Goal: Task Accomplishment & Management: Manage account settings

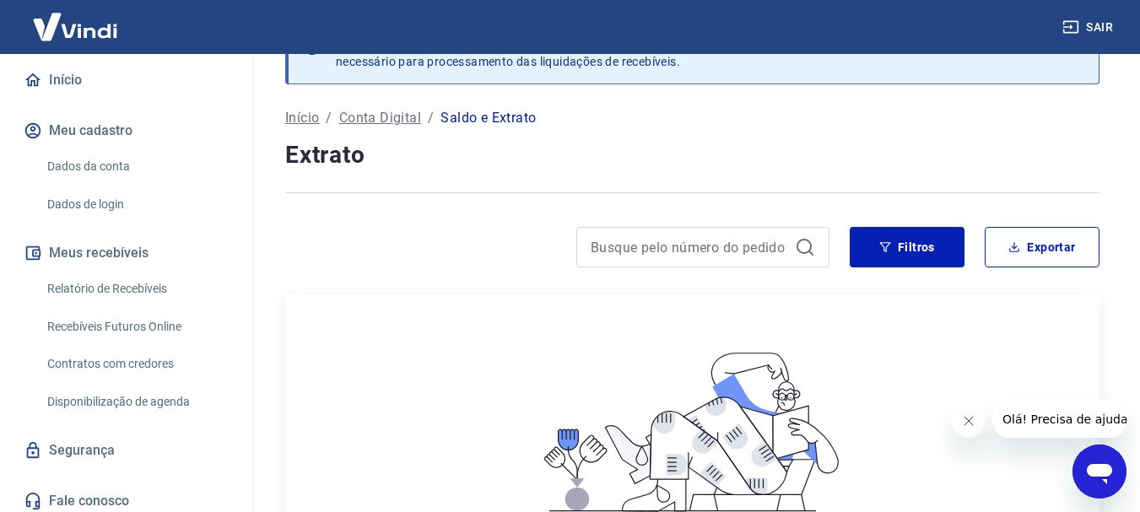
scroll to position [157, 0]
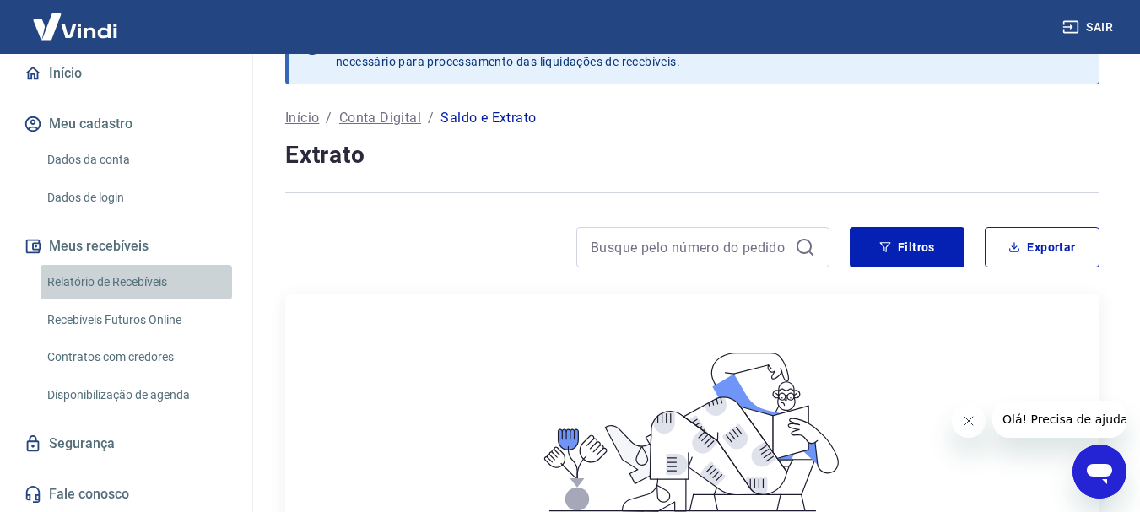
click at [140, 288] on link "Relatório de Recebíveis" at bounding box center [137, 282] width 192 height 35
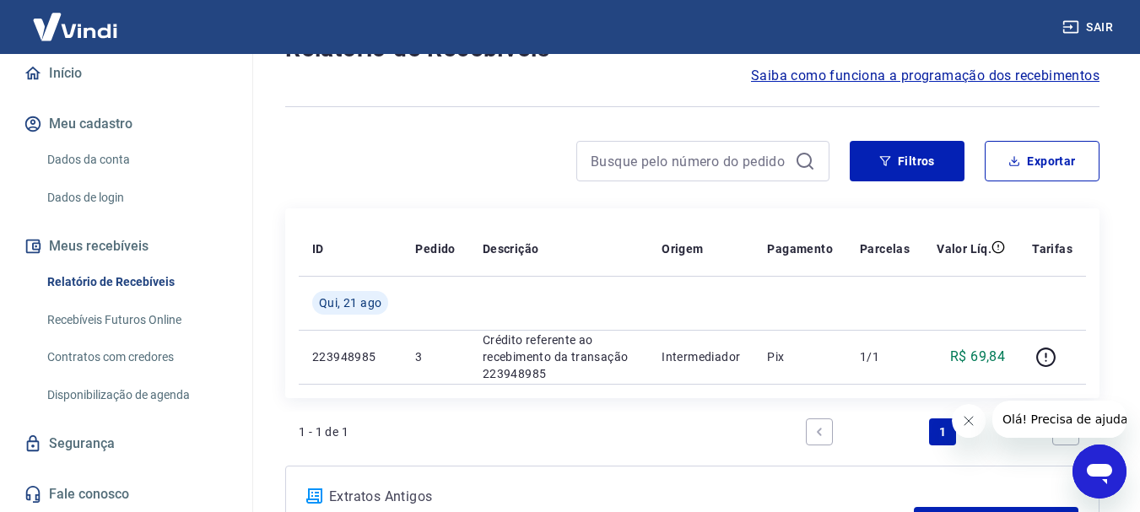
scroll to position [158, 0]
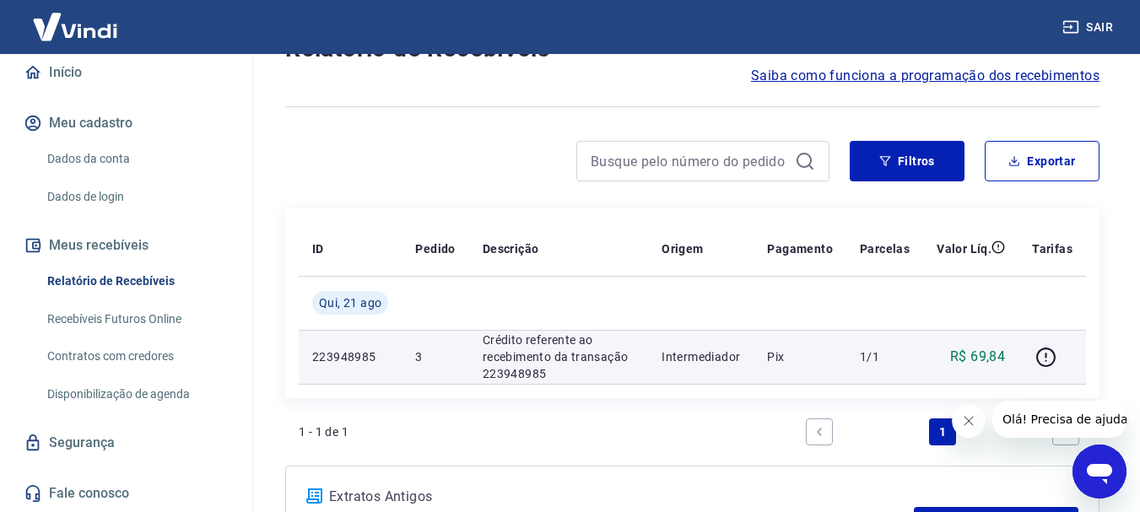
click at [557, 366] on p "Crédito referente ao recebimento da transação 223948985" at bounding box center [559, 357] width 152 height 51
click at [1045, 354] on icon "button" at bounding box center [1045, 357] width 21 height 21
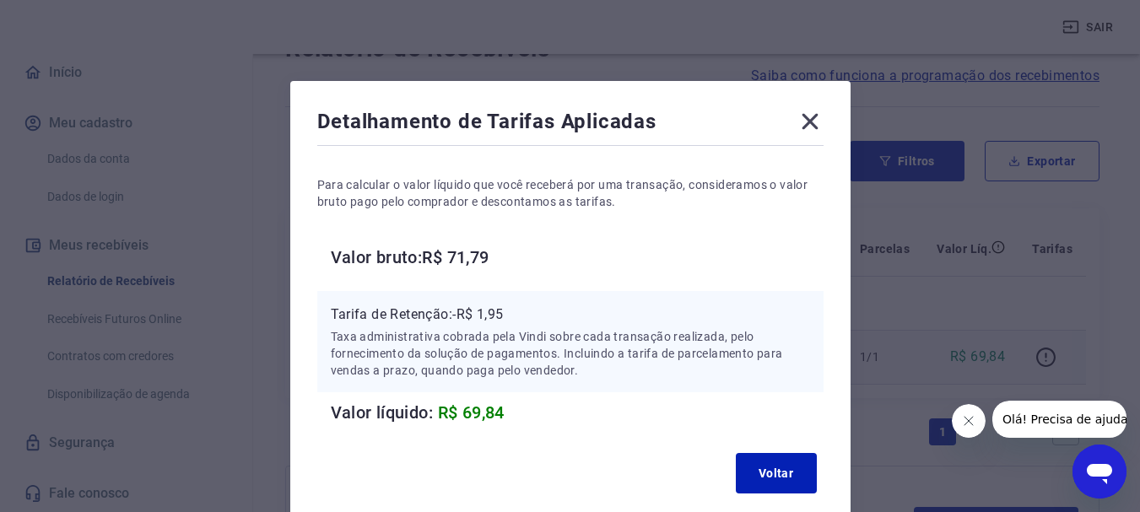
click at [805, 130] on icon at bounding box center [810, 121] width 27 height 27
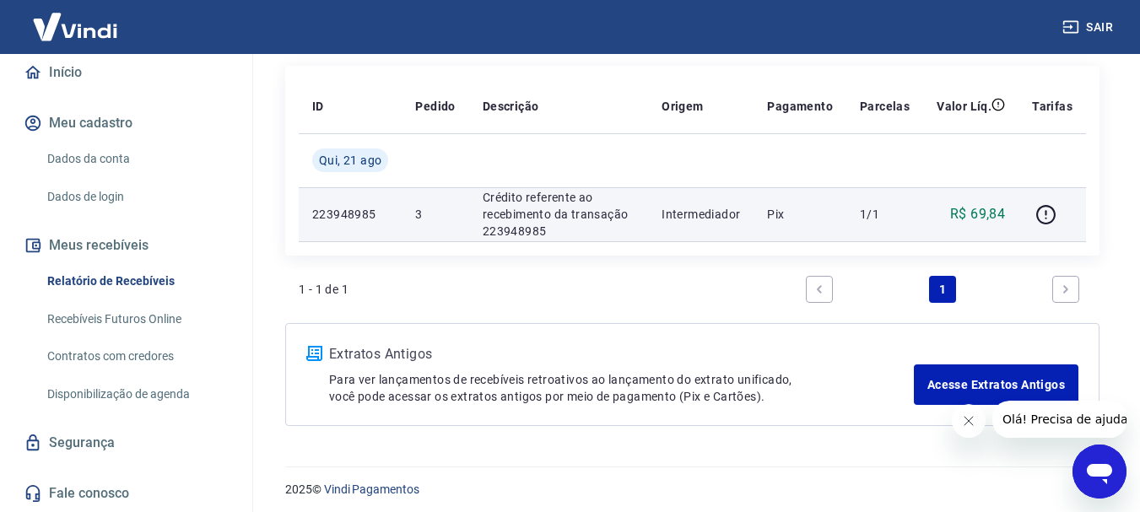
scroll to position [219, 0]
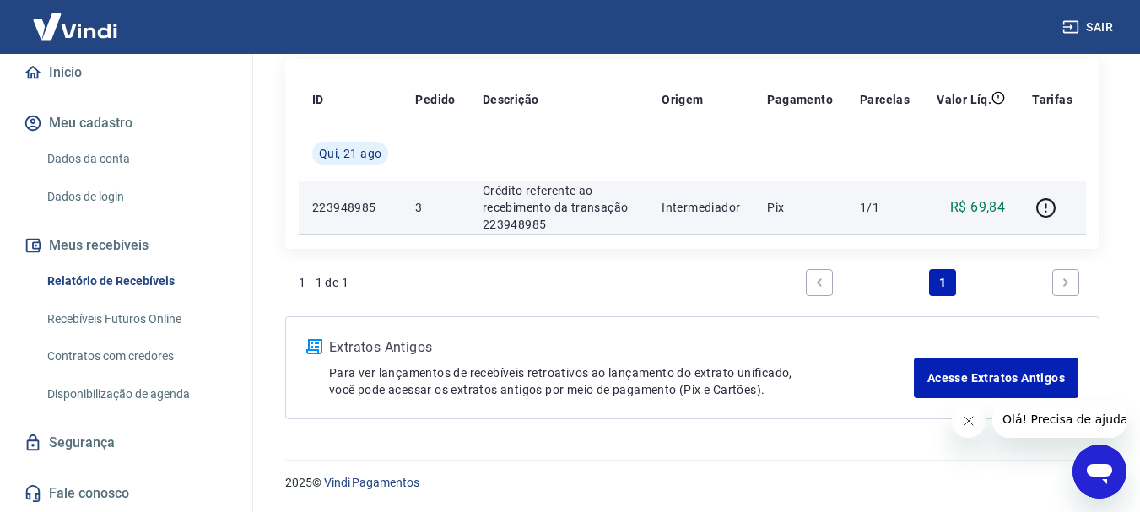
click at [391, 202] on td "223948985" at bounding box center [350, 208] width 103 height 54
click at [380, 217] on td "223948985" at bounding box center [350, 208] width 103 height 54
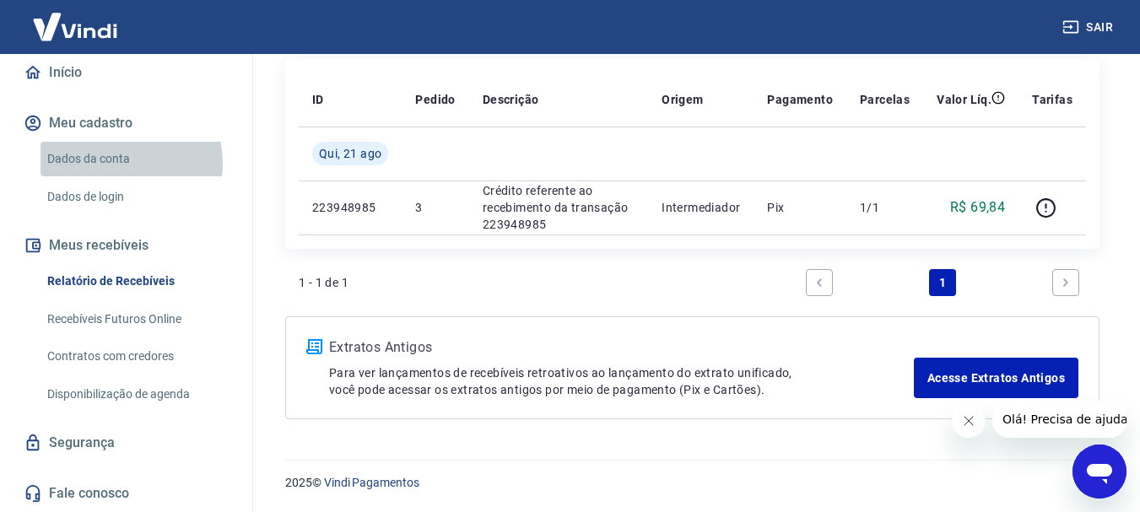
click at [123, 163] on link "Dados da conta" at bounding box center [137, 159] width 192 height 35
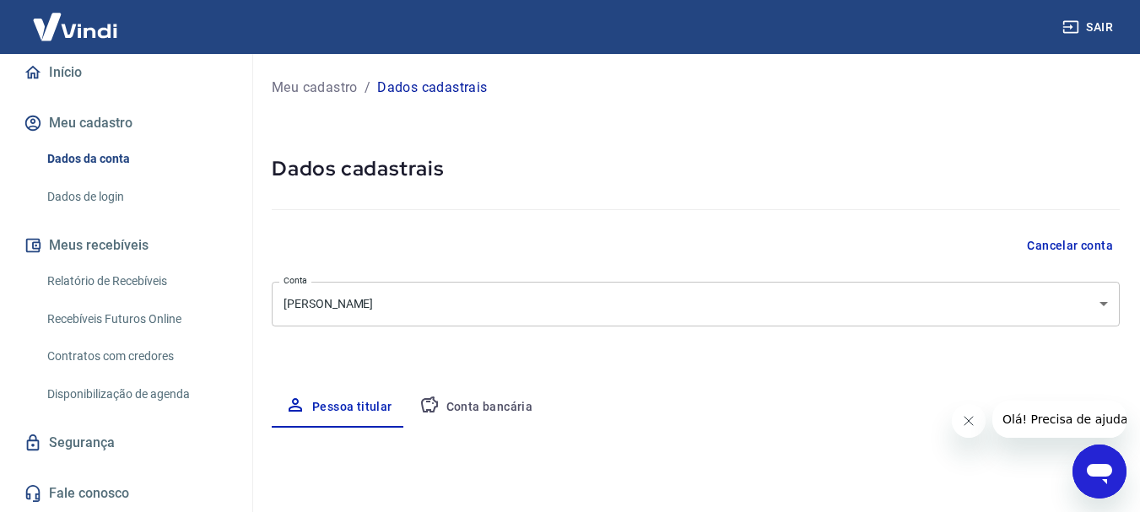
select select "GO"
select select "business"
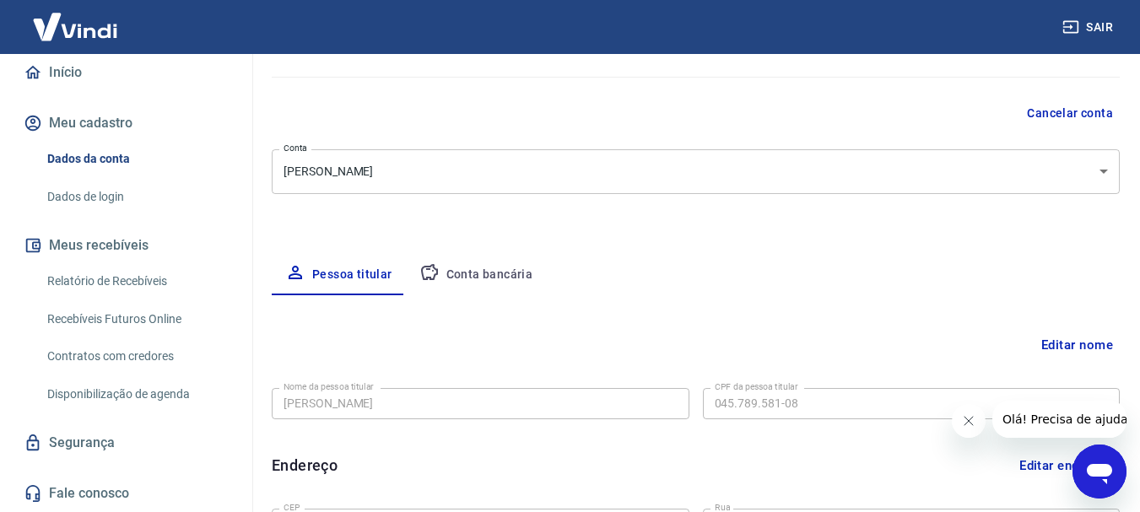
scroll to position [169, 0]
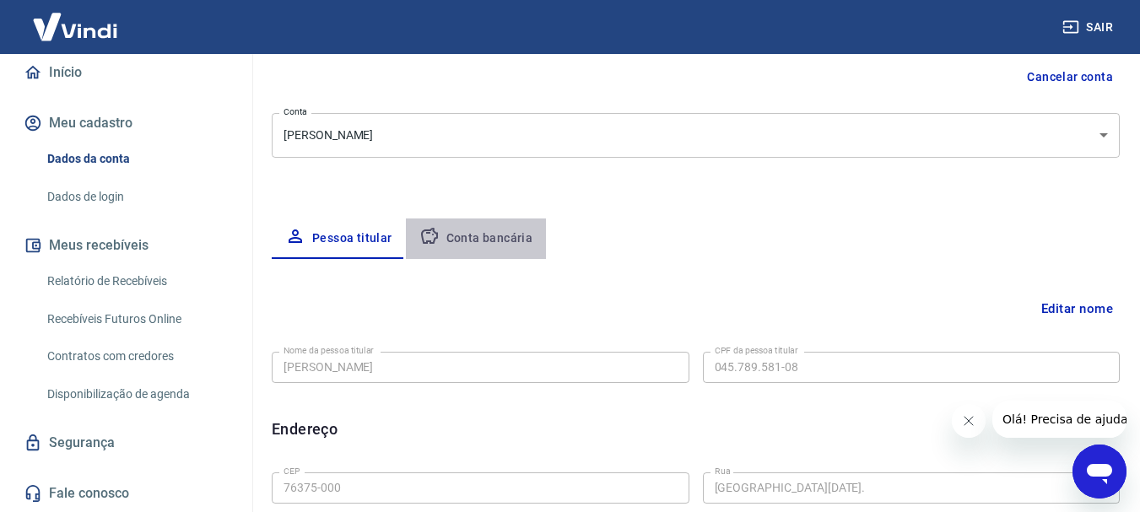
click at [476, 245] on button "Conta bancária" at bounding box center [476, 239] width 141 height 41
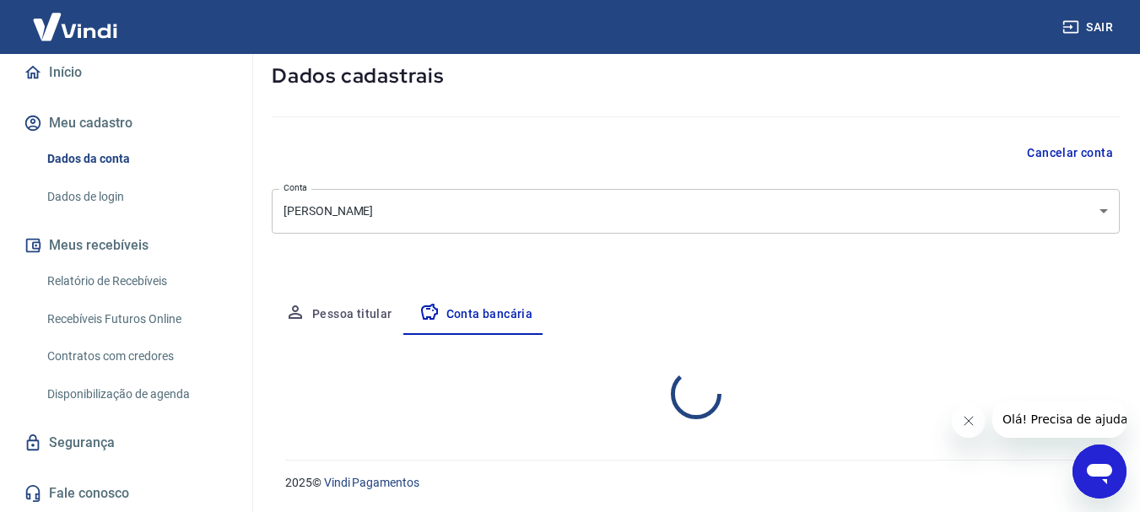
select select "3"
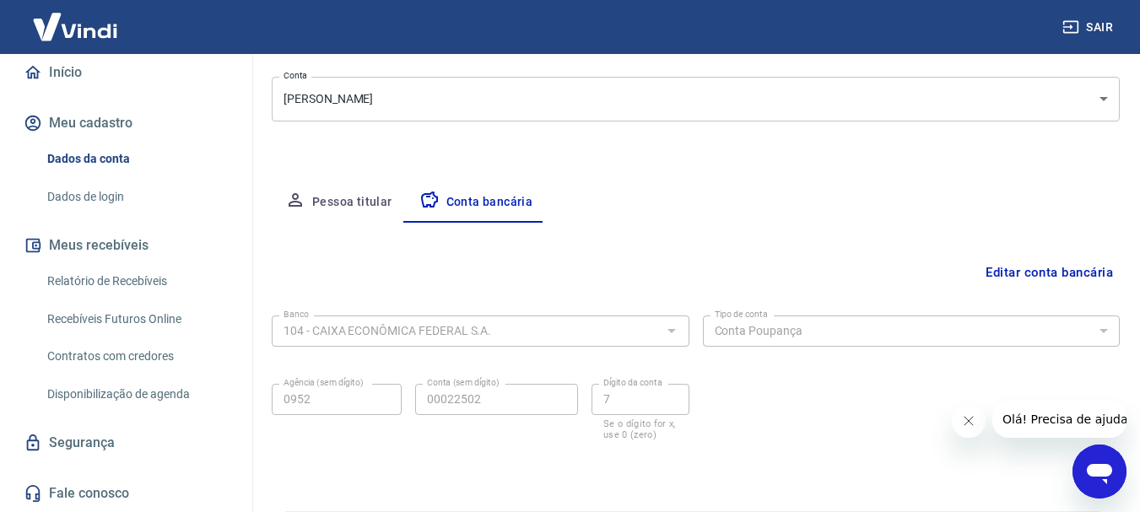
scroll to position [257, 0]
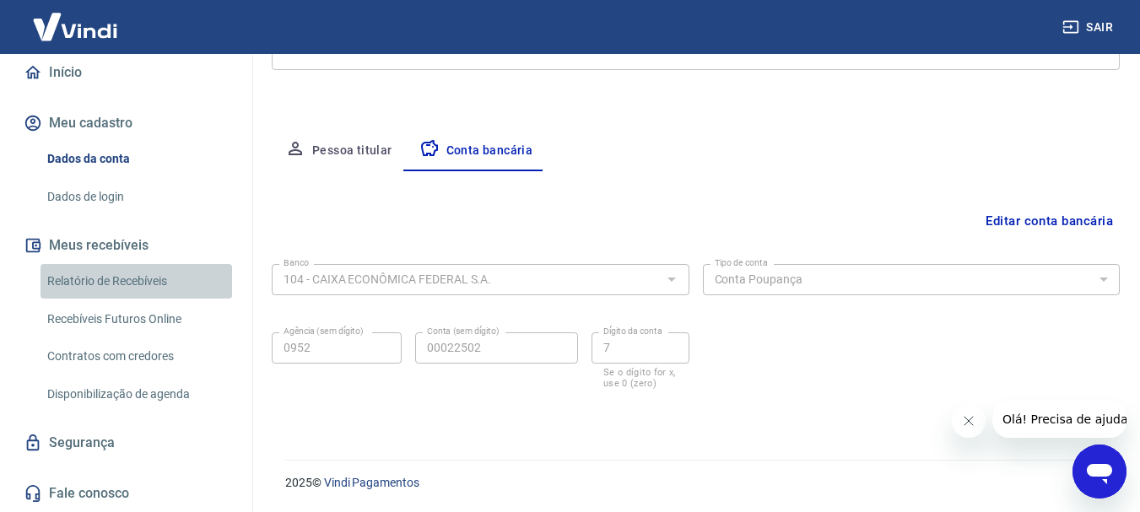
click at [145, 273] on link "Relatório de Recebíveis" at bounding box center [137, 281] width 192 height 35
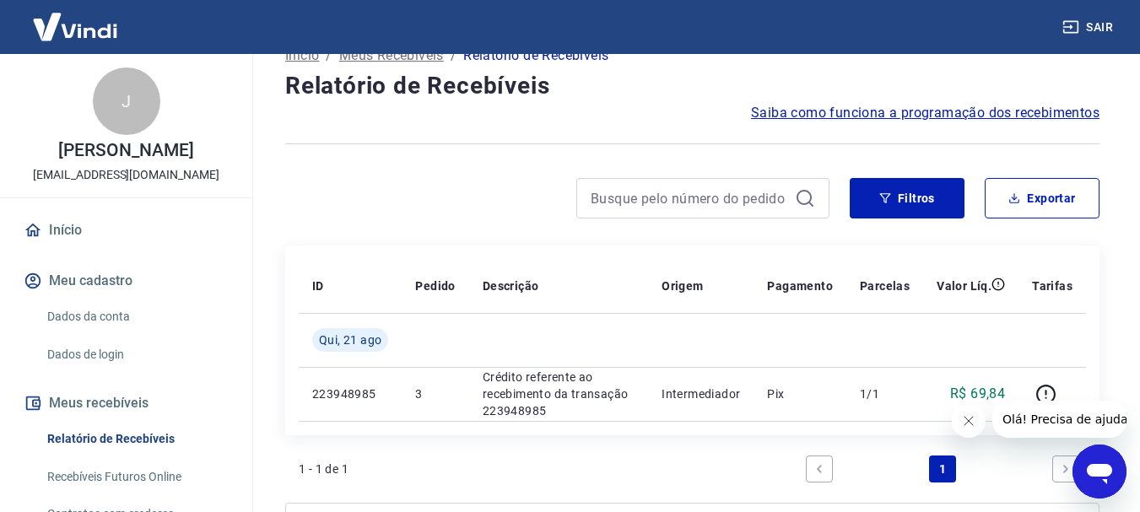
click at [88, 39] on img at bounding box center [75, 26] width 110 height 51
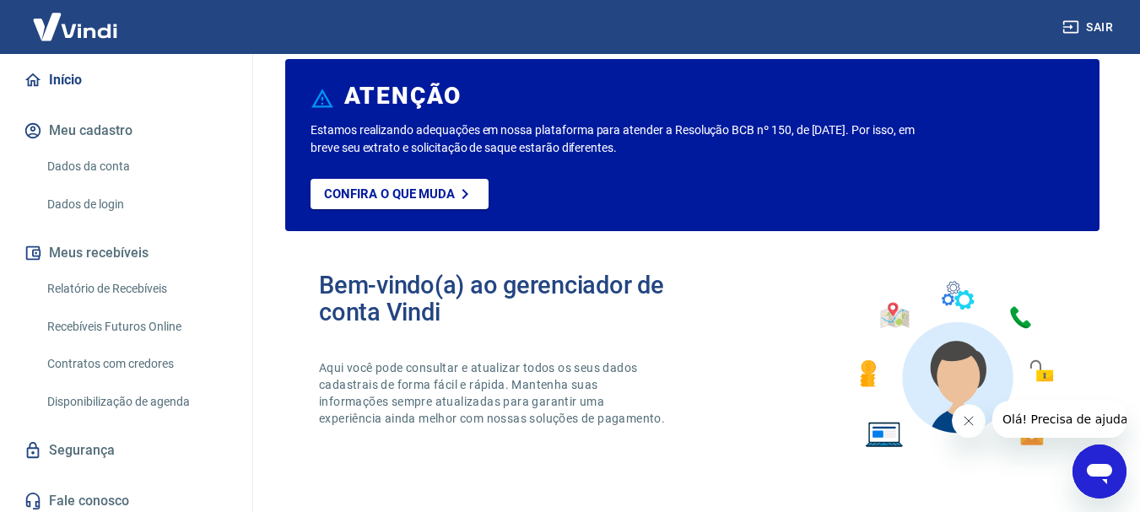
scroll to position [158, 0]
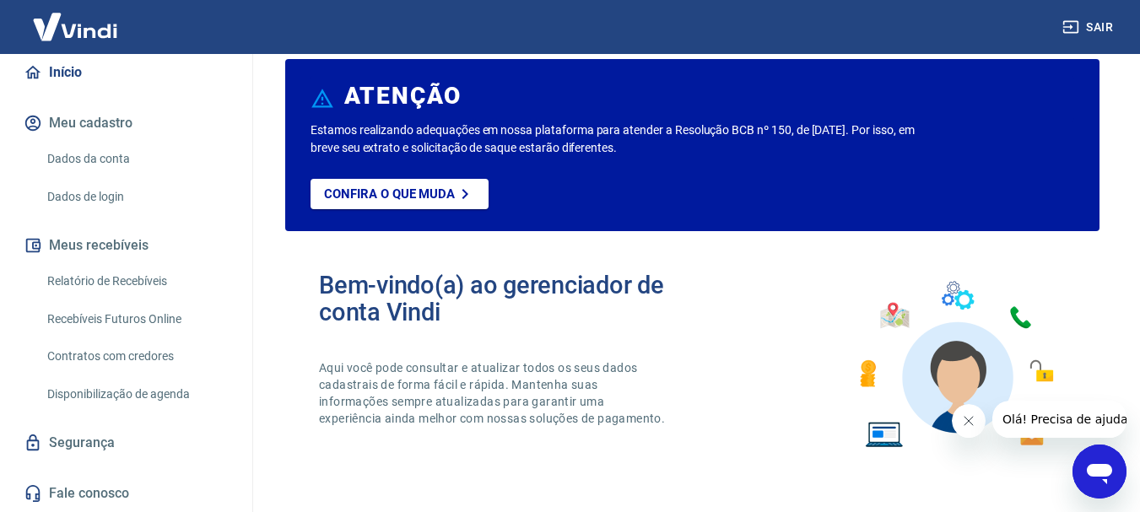
click at [138, 386] on link "Disponibilização de agenda" at bounding box center [137, 394] width 192 height 35
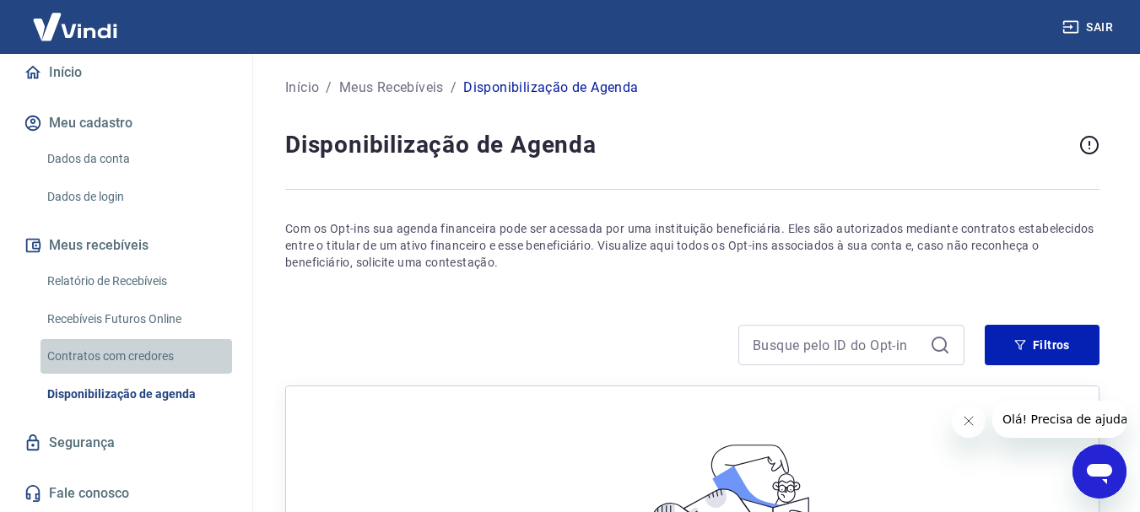
click at [149, 363] on link "Contratos com credores" at bounding box center [137, 356] width 192 height 35
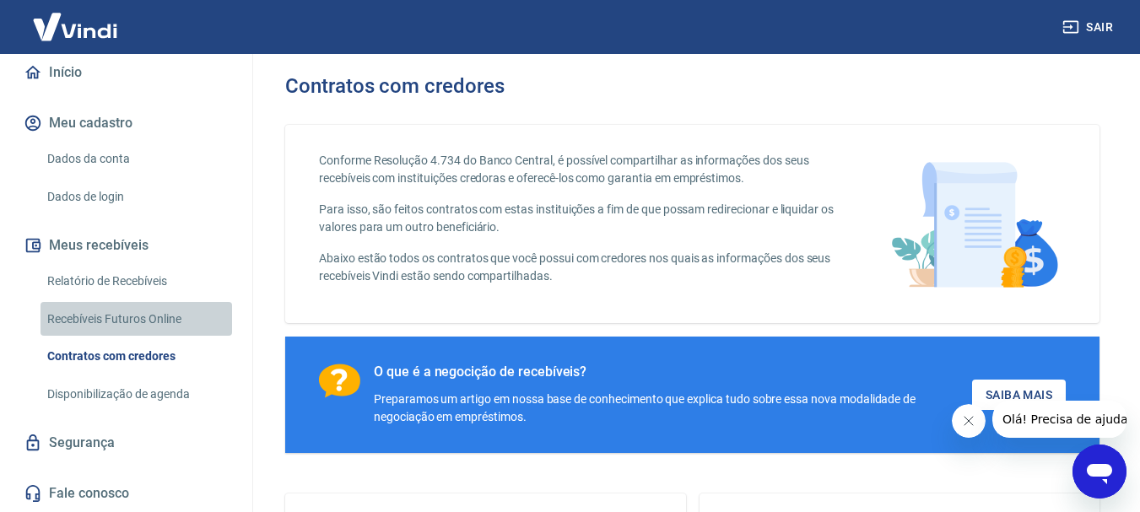
click at [156, 332] on link "Recebíveis Futuros Online" at bounding box center [137, 319] width 192 height 35
